Goal: Task Accomplishment & Management: Complete application form

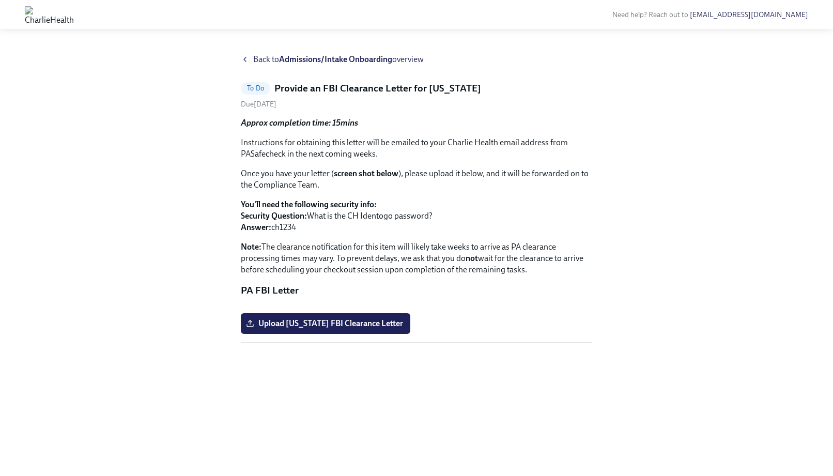
scroll to position [34, 0]
click at [361, 328] on span "Upload [US_STATE] FBI Clearance Letter" at bounding box center [325, 323] width 155 height 10
click at [0, 0] on input "Upload [US_STATE] FBI Clearance Letter" at bounding box center [0, 0] width 0 height 0
click at [324, 328] on span "Upload [US_STATE] FBI Clearance Letter" at bounding box center [325, 323] width 155 height 10
click at [0, 0] on input "Upload [US_STATE] FBI Clearance Letter" at bounding box center [0, 0] width 0 height 0
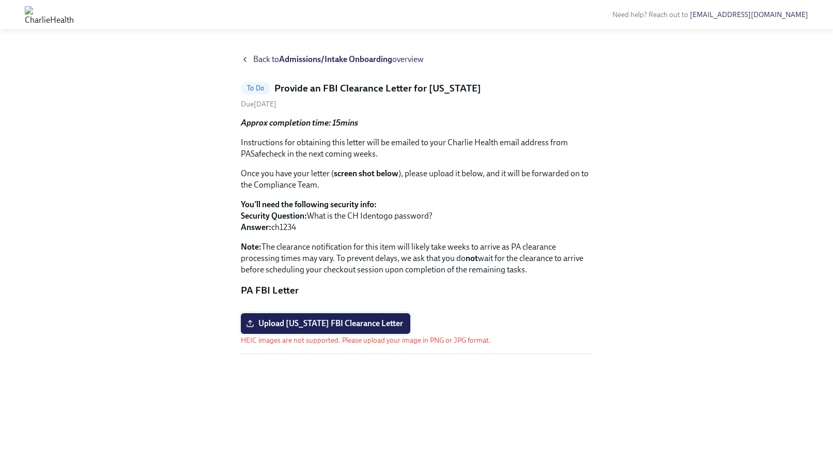
click at [372, 328] on span "Upload [US_STATE] FBI Clearance Letter" at bounding box center [325, 323] width 155 height 10
click at [0, 0] on input "Upload [US_STATE] FBI Clearance Letter" at bounding box center [0, 0] width 0 height 0
click at [377, 328] on span "Upload [US_STATE] FBI Clearance Letter" at bounding box center [325, 323] width 155 height 10
click at [0, 0] on input "Upload [US_STATE] FBI Clearance Letter" at bounding box center [0, 0] width 0 height 0
click at [359, 328] on span "Upload [US_STATE] FBI Clearance Letter" at bounding box center [325, 323] width 155 height 10
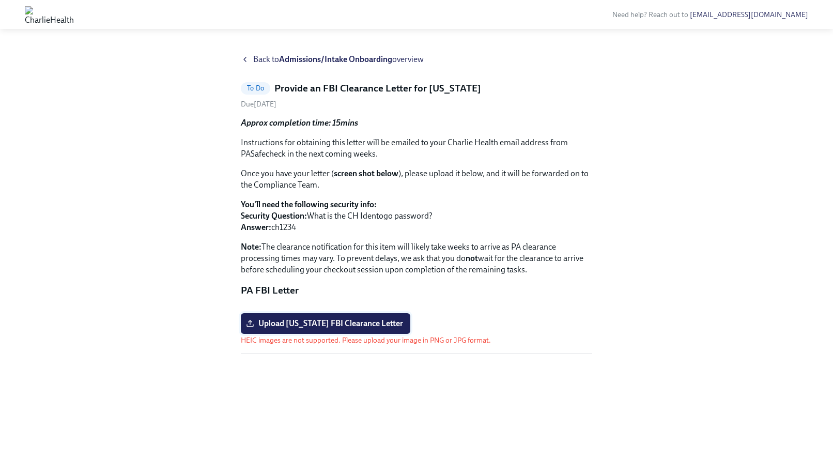
click at [0, 0] on input "Upload [US_STATE] FBI Clearance Letter" at bounding box center [0, 0] width 0 height 0
click at [376, 328] on span "Upload [US_STATE] FBI Clearance Letter" at bounding box center [325, 323] width 155 height 10
click at [0, 0] on input "Upload [US_STATE] FBI Clearance Letter" at bounding box center [0, 0] width 0 height 0
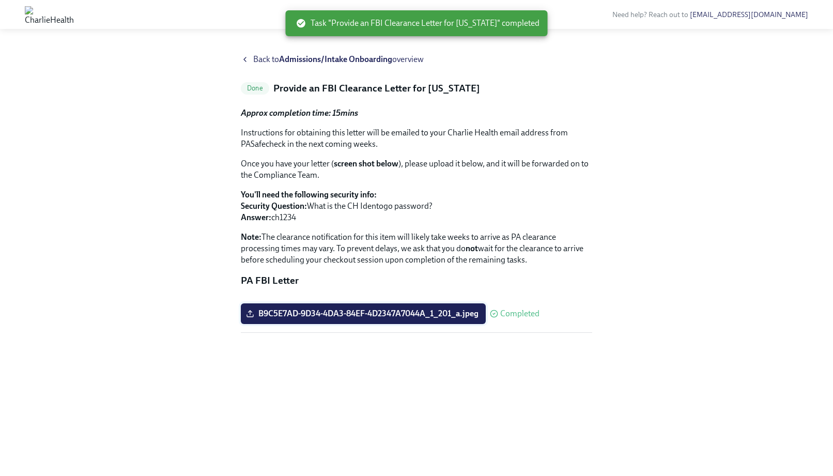
click at [366, 319] on span "B9C5E7AD-9D34-4DA3-84EF-4D2347A7044A_1_201_a.jpeg" at bounding box center [363, 313] width 230 height 10
click at [0, 0] on input "B9C5E7AD-9D34-4DA3-84EF-4D2347A7044A_1_201_a.jpeg" at bounding box center [0, 0] width 0 height 0
click at [416, 319] on span "B9C5E7AD-9D34-4DA3-84EF-4D2347A7044A_1_201_a.jpeg" at bounding box center [363, 313] width 230 height 10
click at [0, 0] on input "B9C5E7AD-9D34-4DA3-84EF-4D2347A7044A_1_201_a.jpeg" at bounding box center [0, 0] width 0 height 0
